Goal: Navigation & Orientation: Find specific page/section

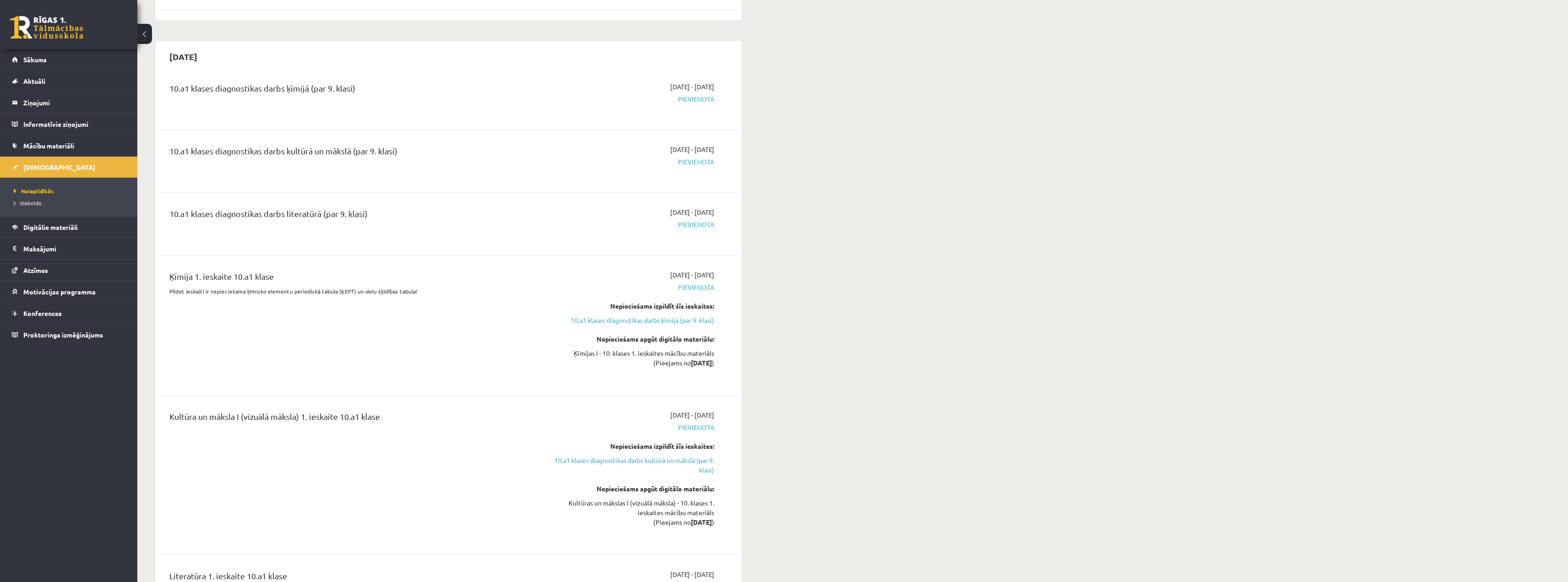
scroll to position [778, 0]
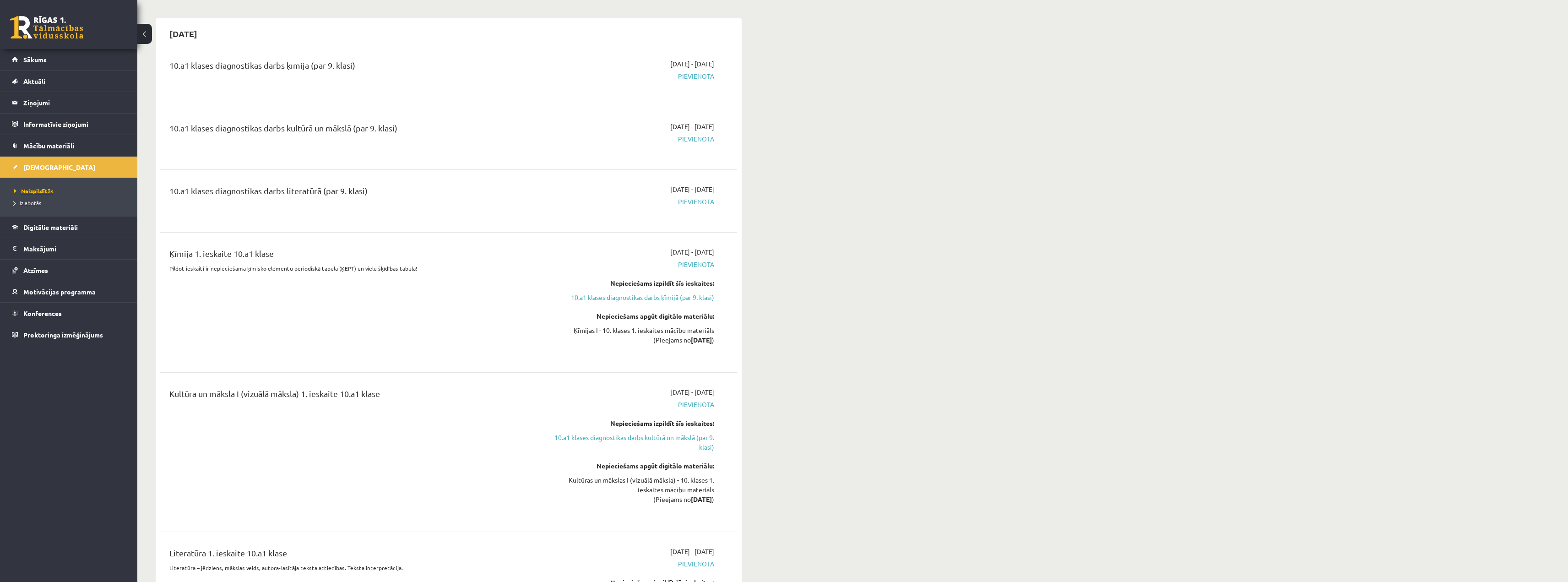
click at [35, 187] on link "Neizpildītās" at bounding box center [70, 191] width 114 height 8
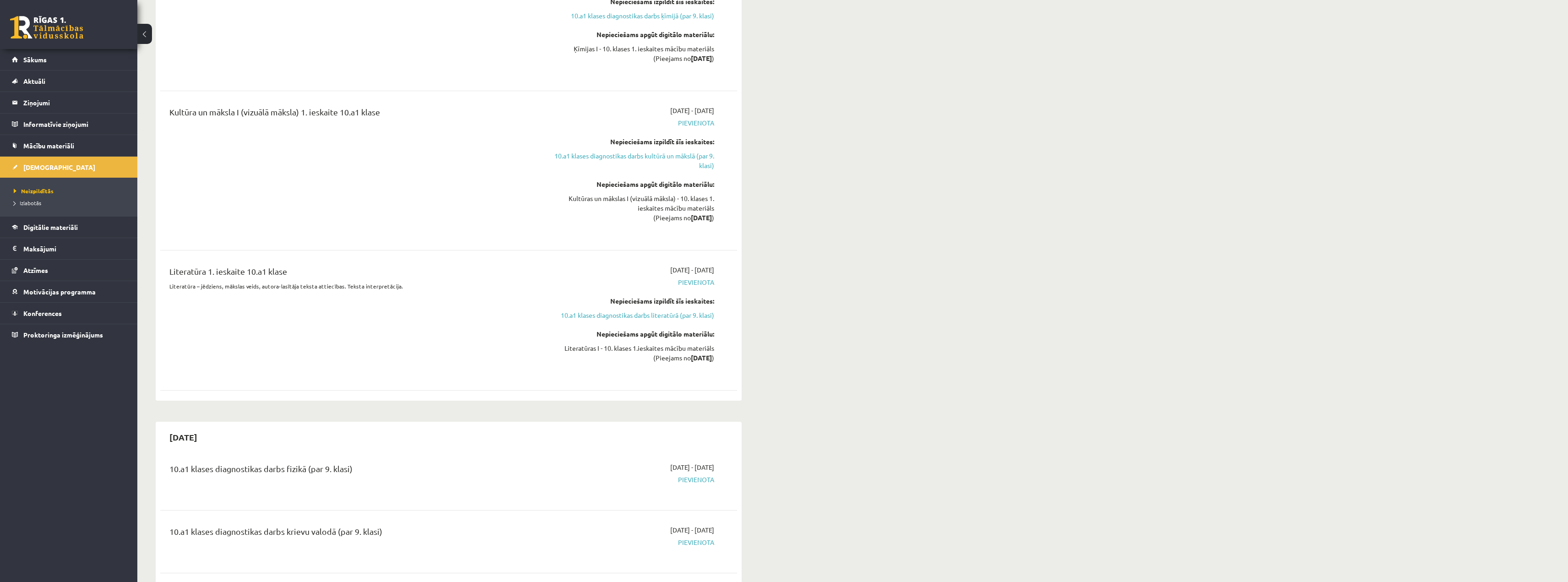
scroll to position [1144, 0]
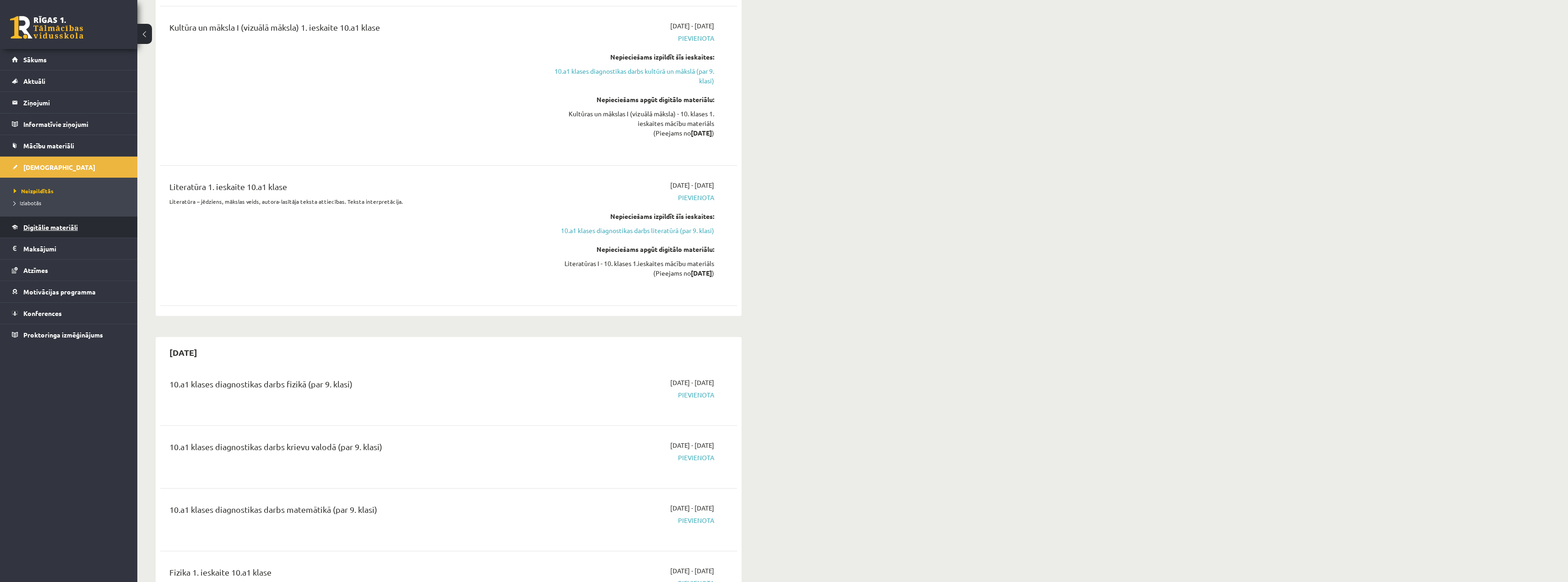
click at [40, 229] on span "Digitālie materiāli" at bounding box center [50, 227] width 54 height 8
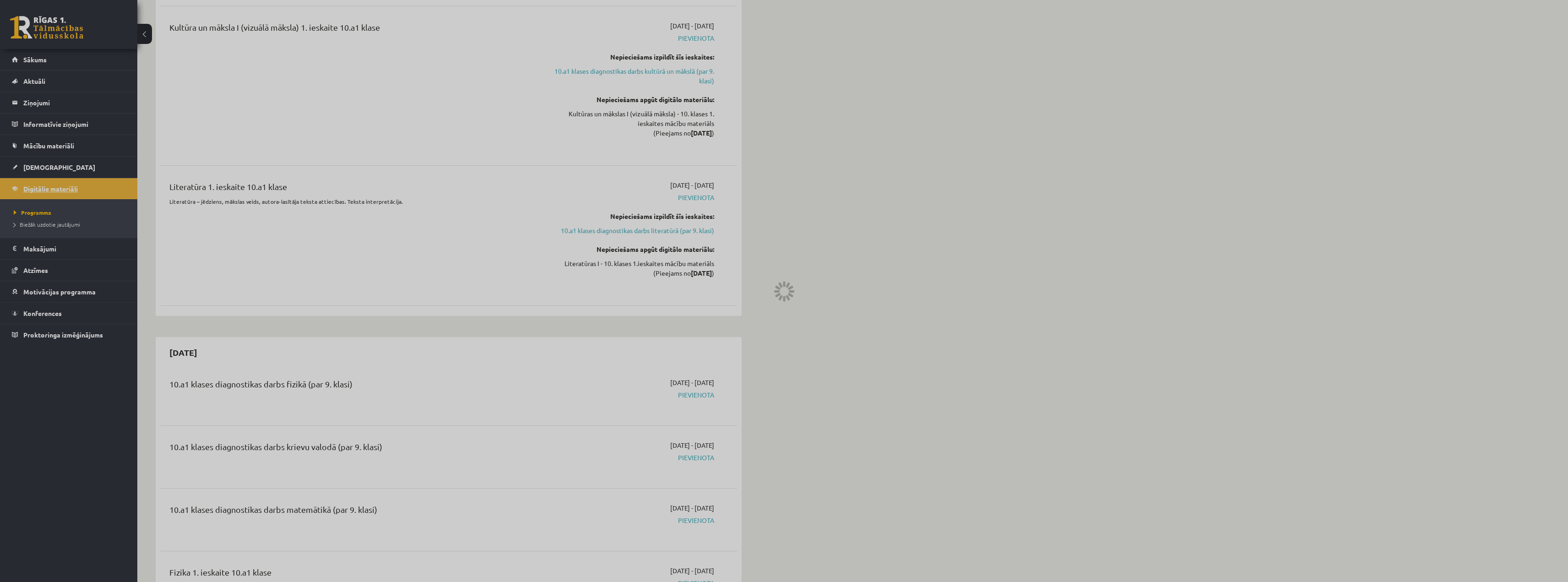
scroll to position [45, 0]
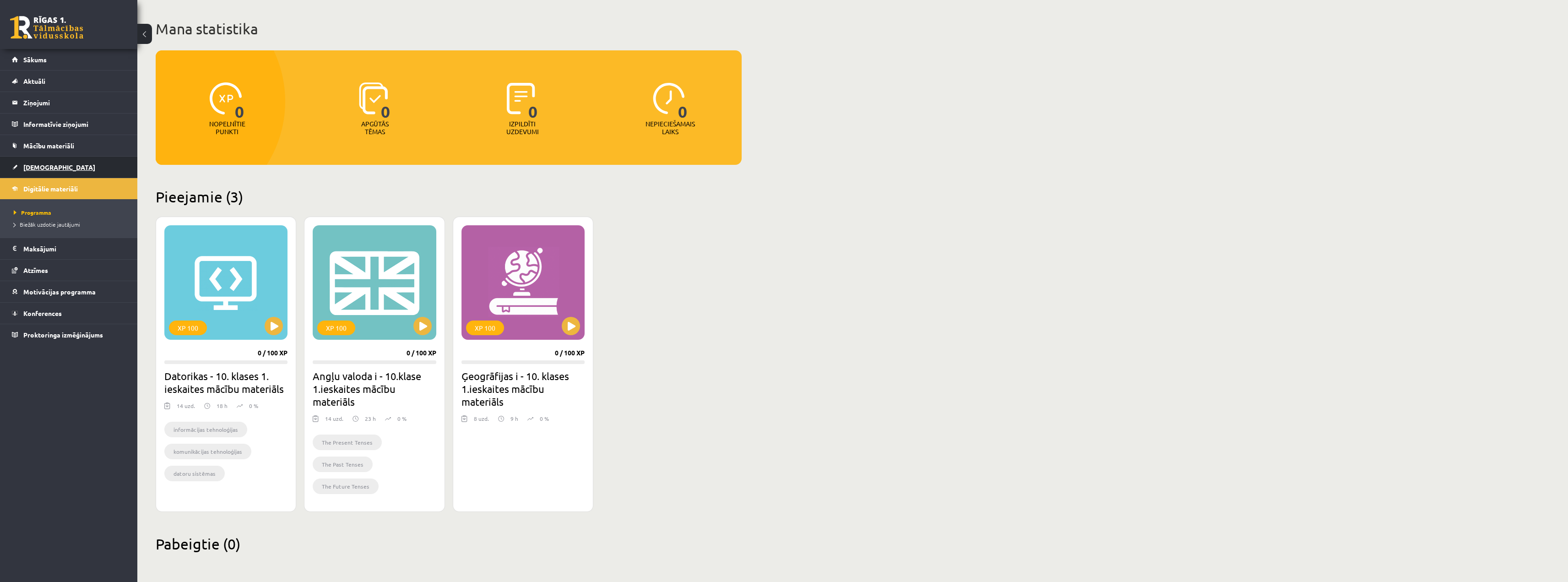
click at [87, 163] on link "[DEMOGRAPHIC_DATA]" at bounding box center [68, 167] width 114 height 21
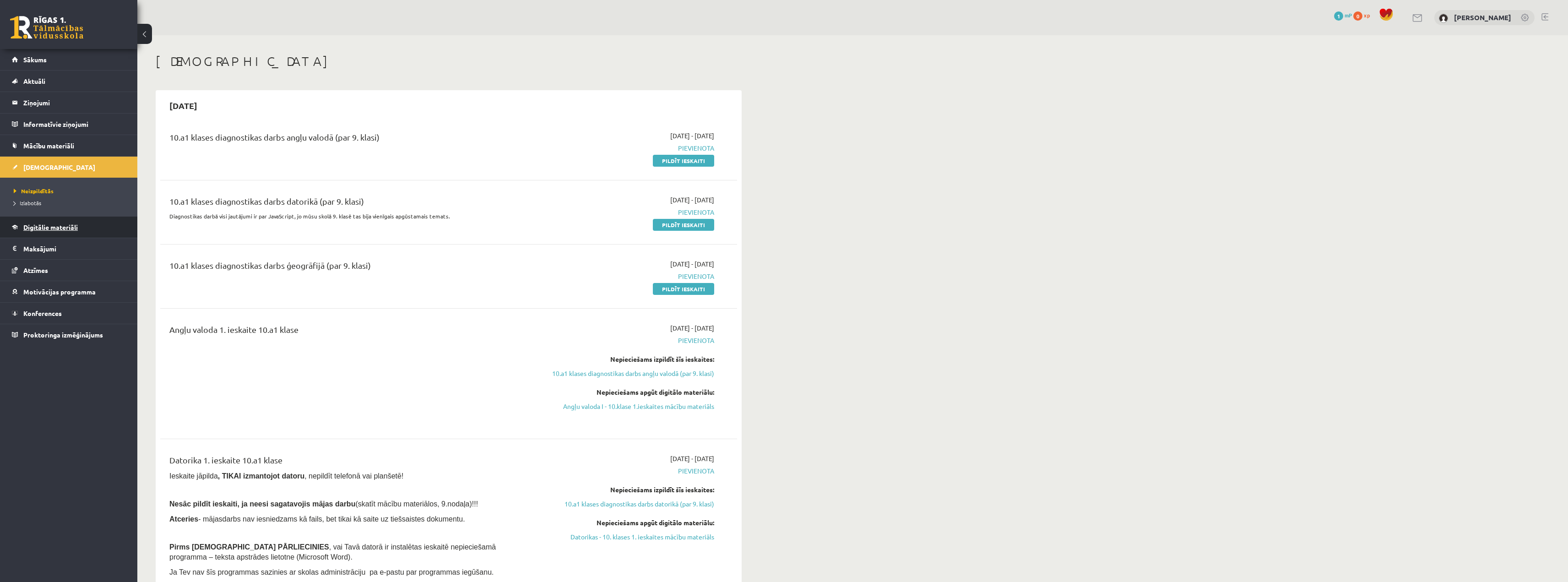
click at [70, 223] on span "Digitālie materiāli" at bounding box center [50, 227] width 54 height 8
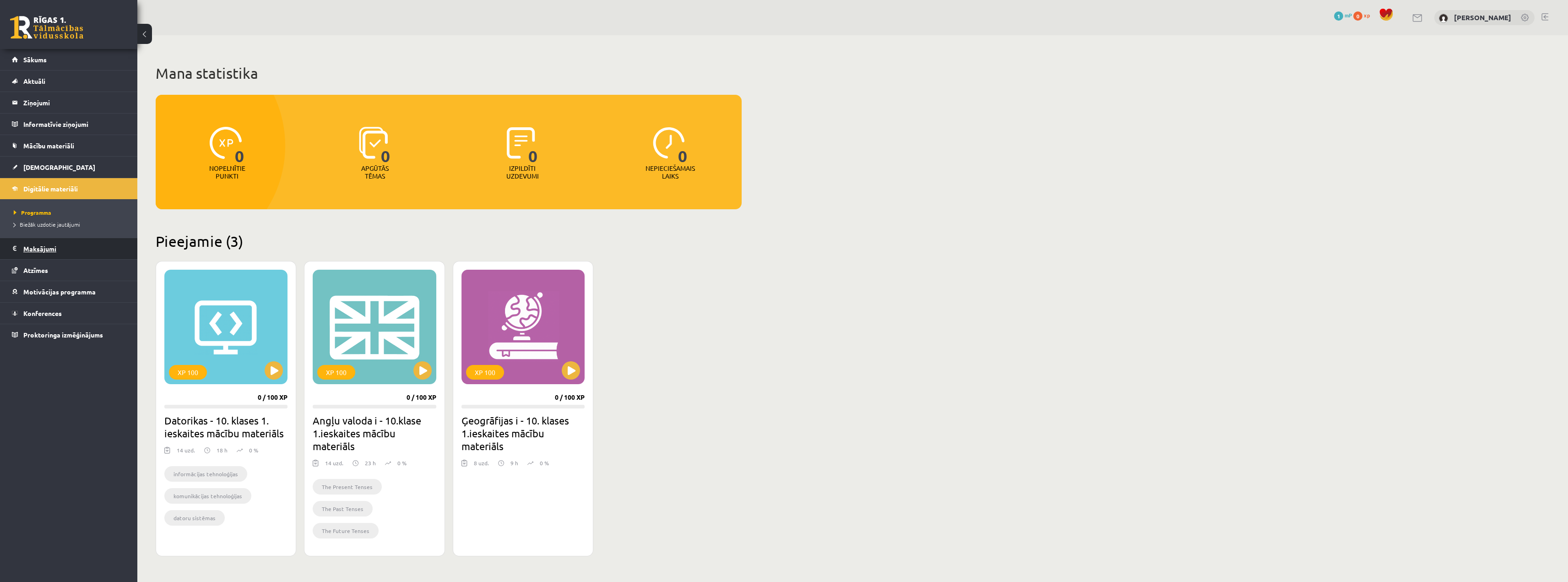
click at [58, 250] on legend "Maksājumi 0" at bounding box center [75, 248] width 103 height 21
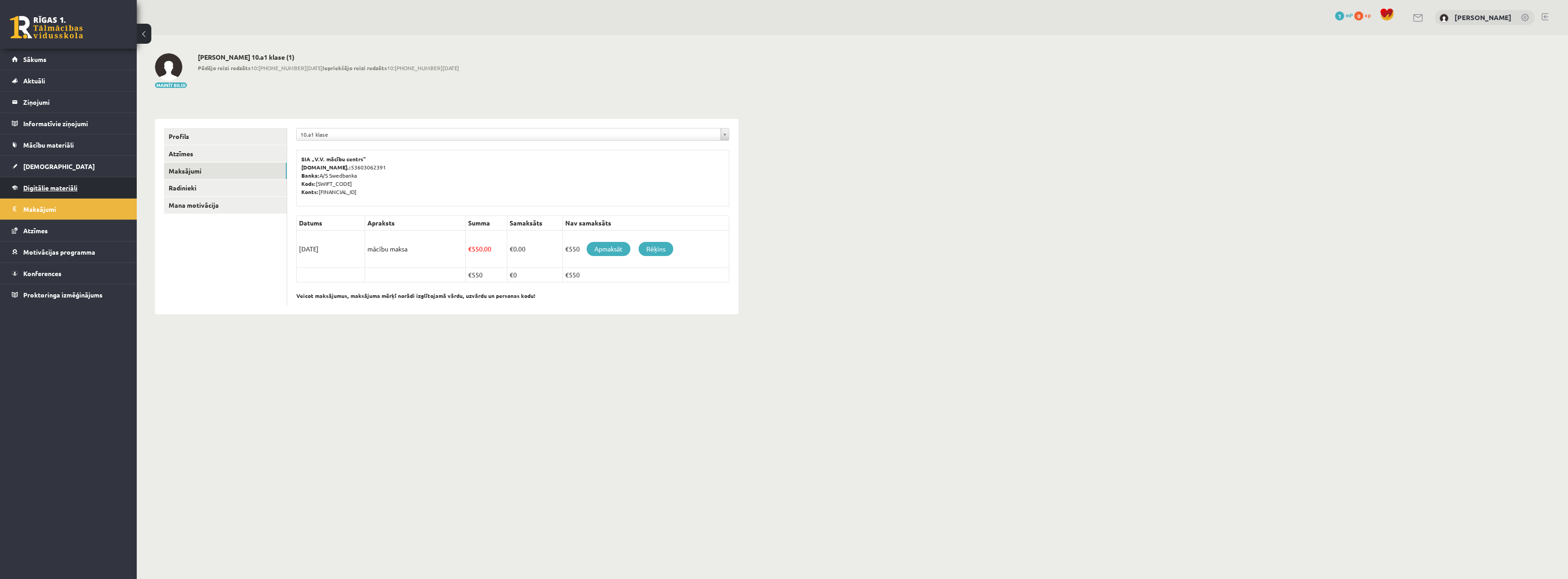
click at [46, 192] on link "Digitālie materiāli" at bounding box center [68, 187] width 113 height 21
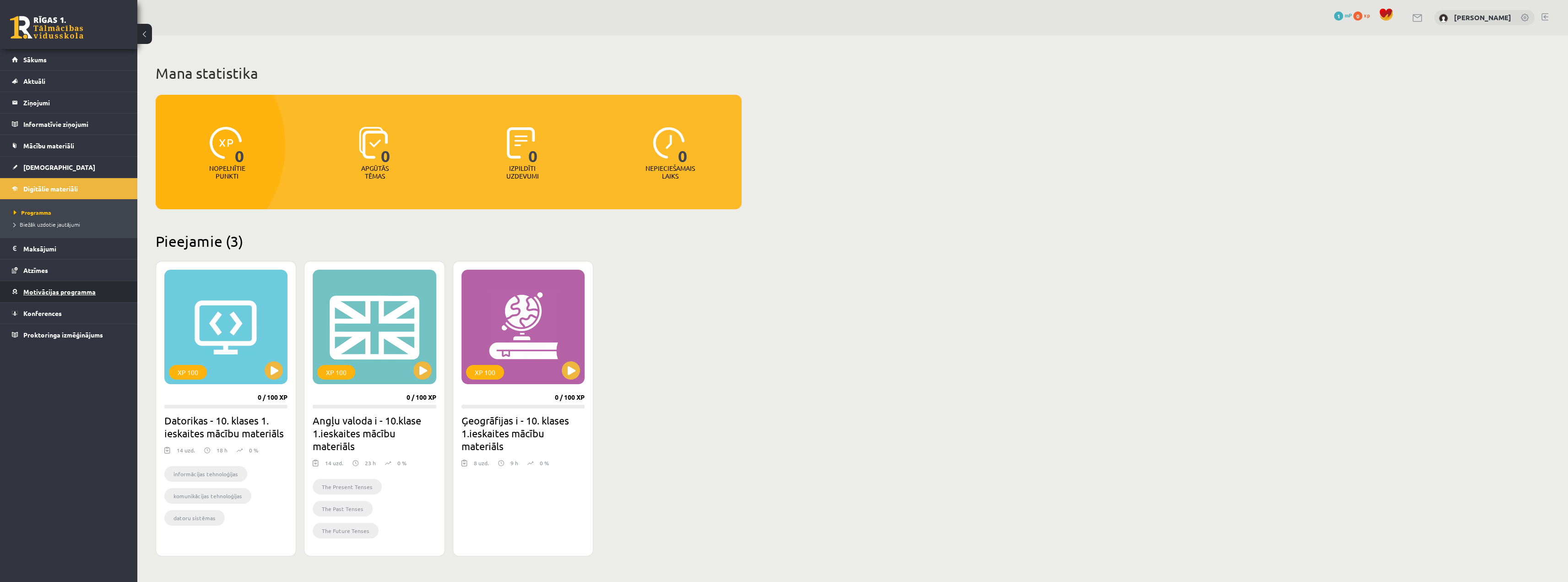
click at [39, 284] on link "Motivācijas programma" at bounding box center [68, 292] width 114 height 21
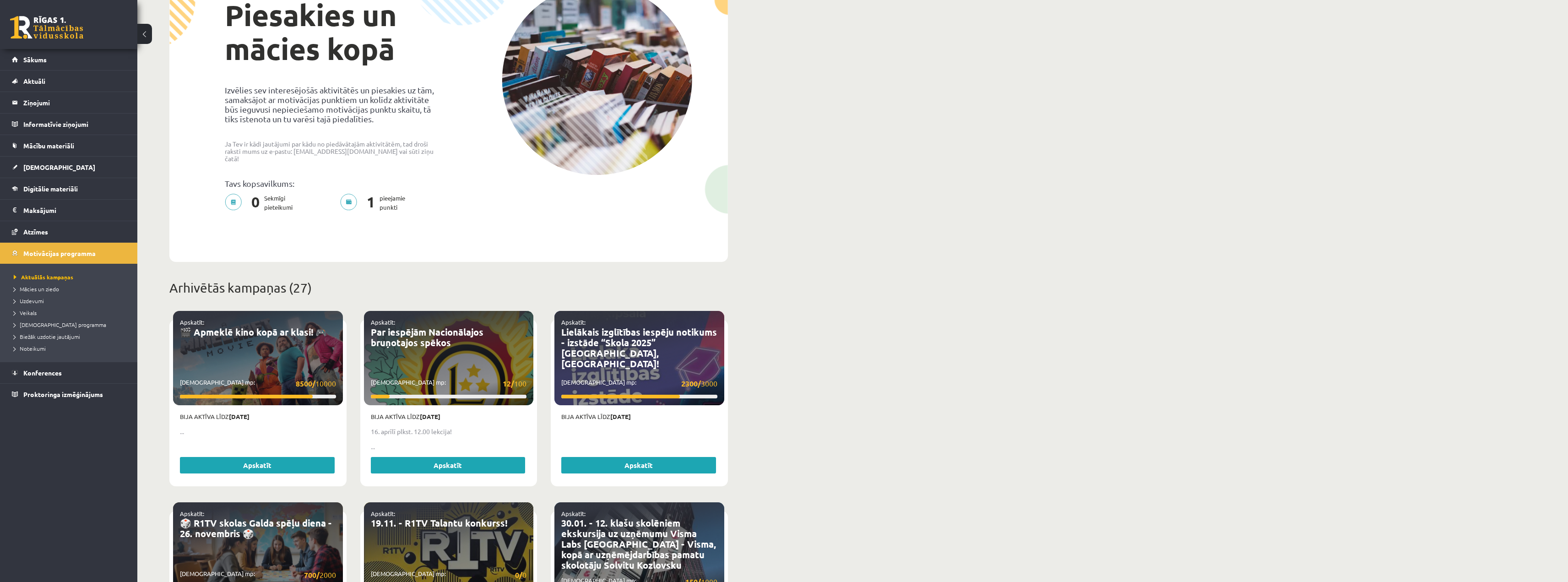
scroll to position [92, 0]
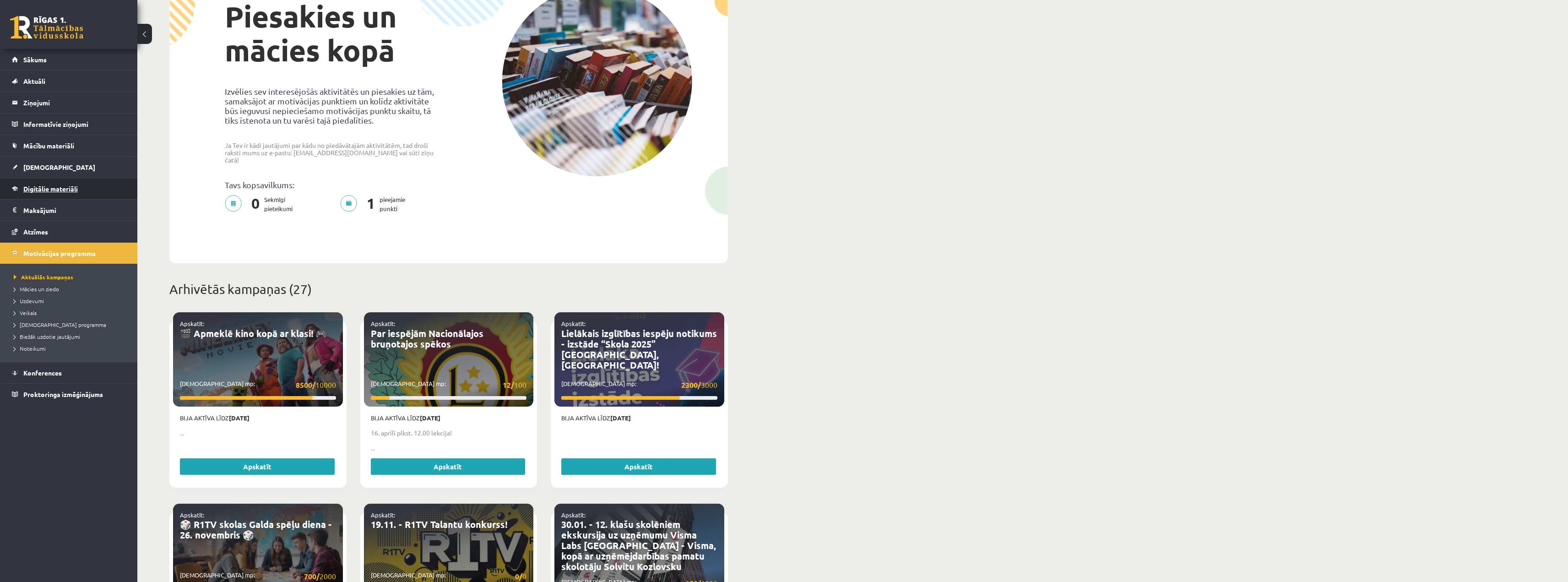
click at [74, 180] on link "Digitālie materiāli" at bounding box center [68, 188] width 114 height 21
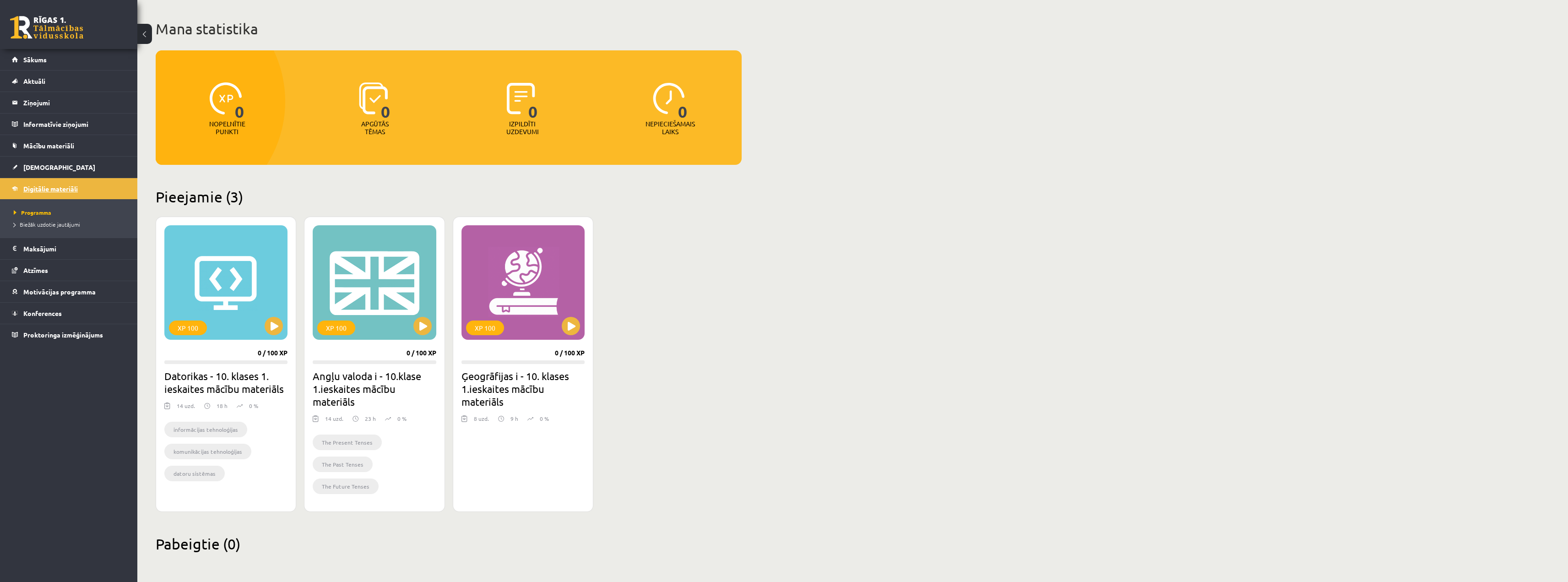
scroll to position [45, 0]
click at [80, 147] on link "Mācību materiāli" at bounding box center [68, 146] width 114 height 21
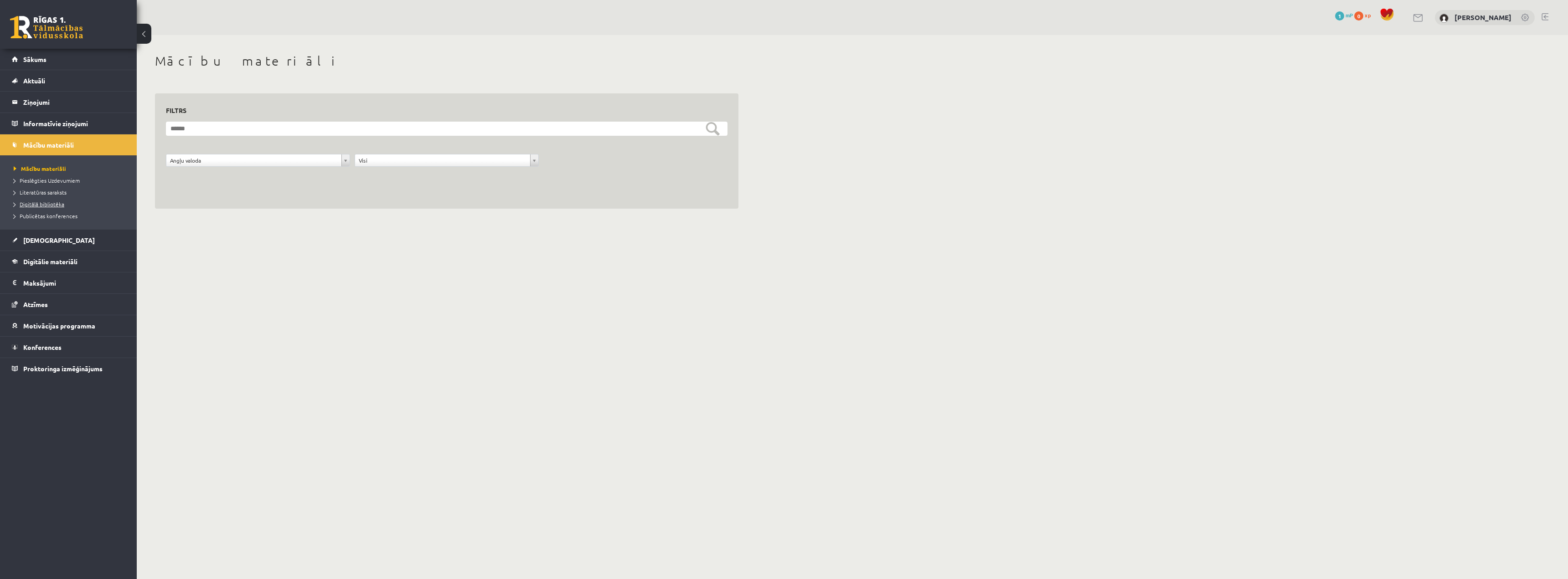
click at [44, 201] on span "Digitālā bibliotēka" at bounding box center [38, 204] width 51 height 7
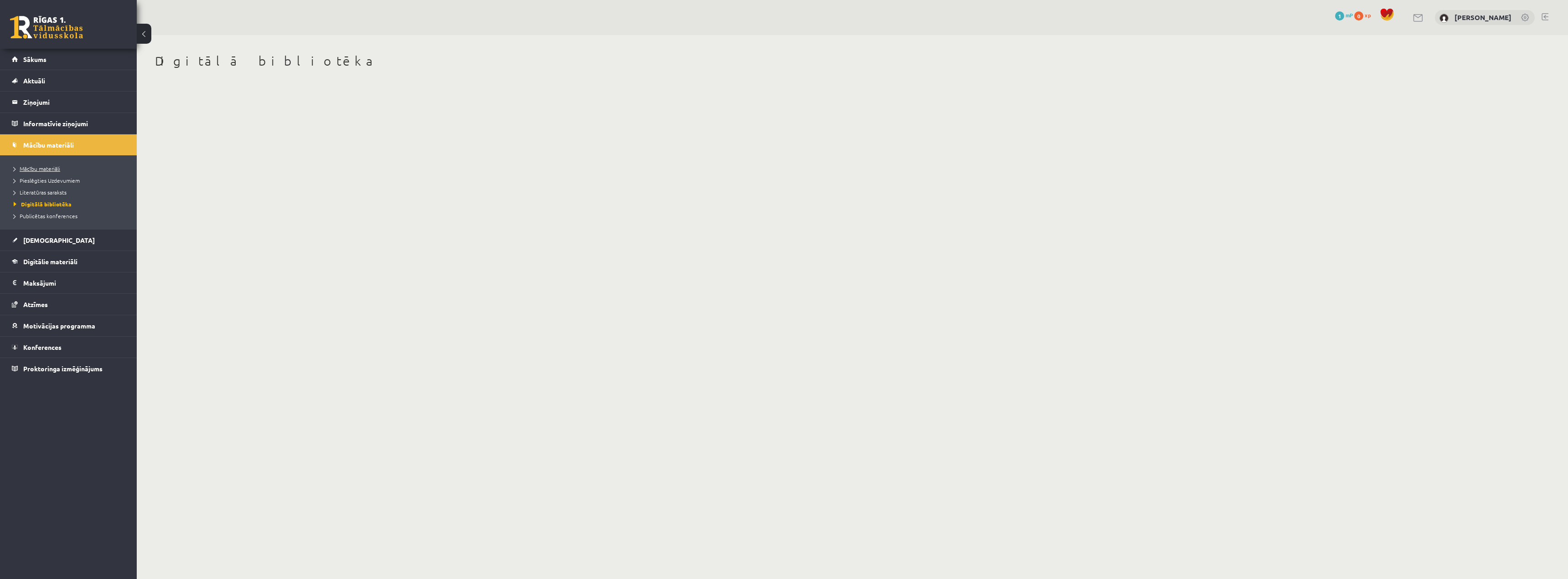
click at [48, 168] on span "Mācību materiāli" at bounding box center [37, 168] width 46 height 7
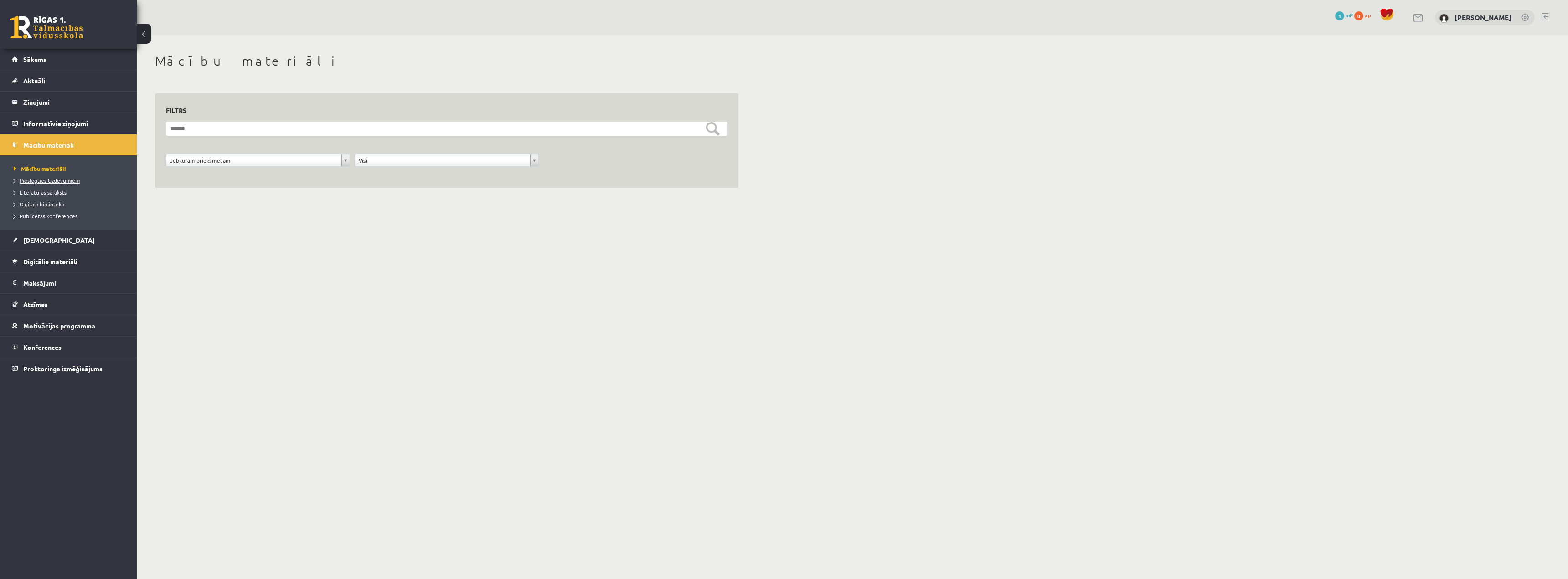
click at [52, 179] on span "Pieslēgties Uzdevumiem" at bounding box center [46, 181] width 66 height 7
click at [79, 249] on link "[DEMOGRAPHIC_DATA]" at bounding box center [68, 240] width 113 height 21
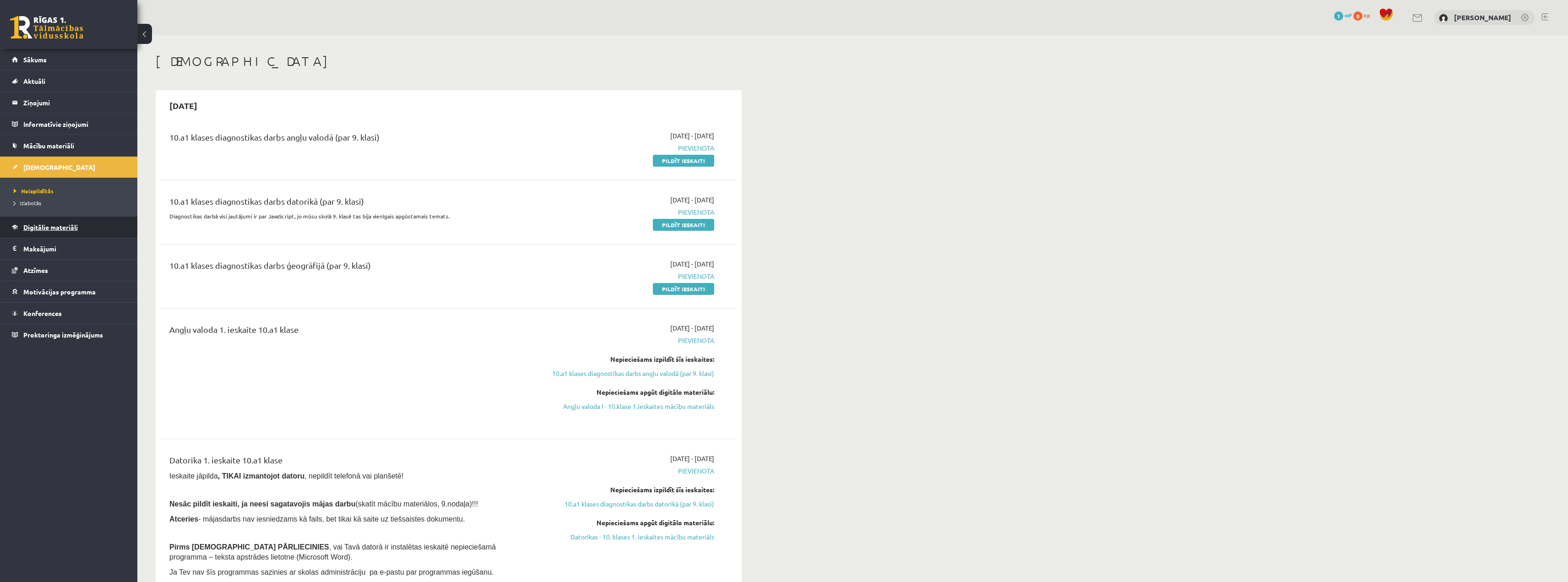
click at [68, 232] on link "Digitālie materiāli" at bounding box center [68, 227] width 114 height 21
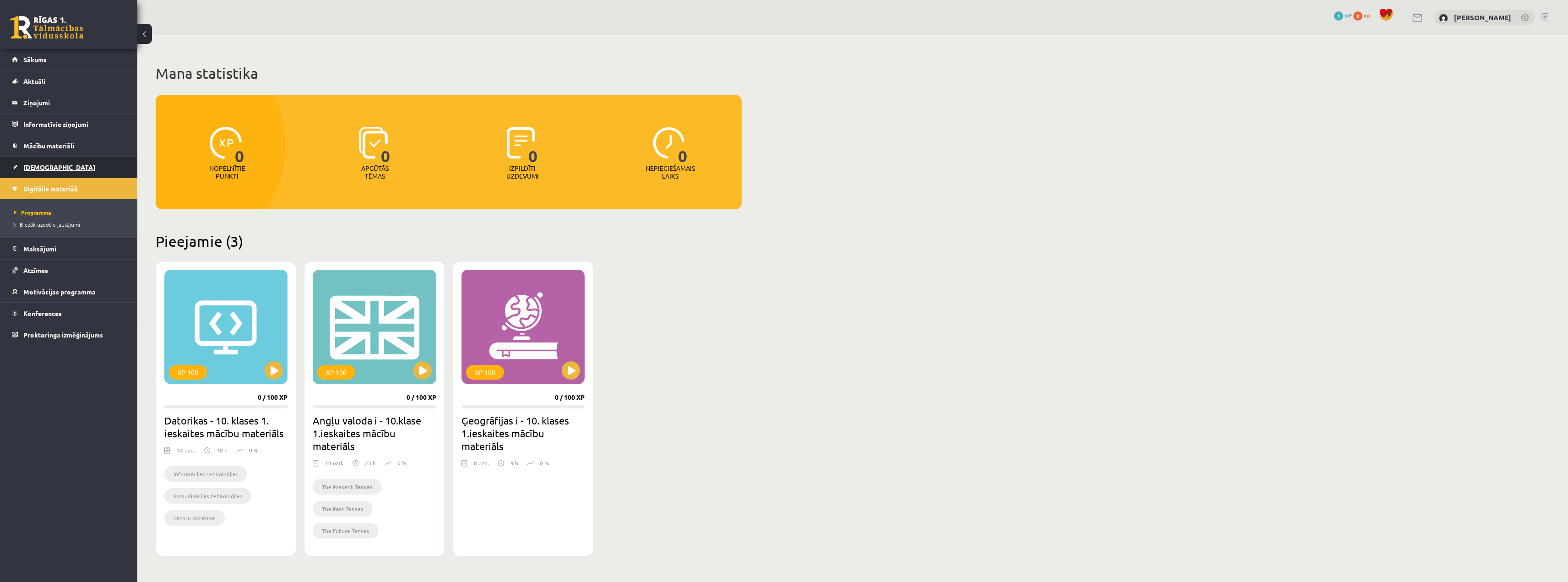
click at [78, 158] on link "[DEMOGRAPHIC_DATA]" at bounding box center [68, 167] width 114 height 21
